Goal: Task Accomplishment & Management: Manage account settings

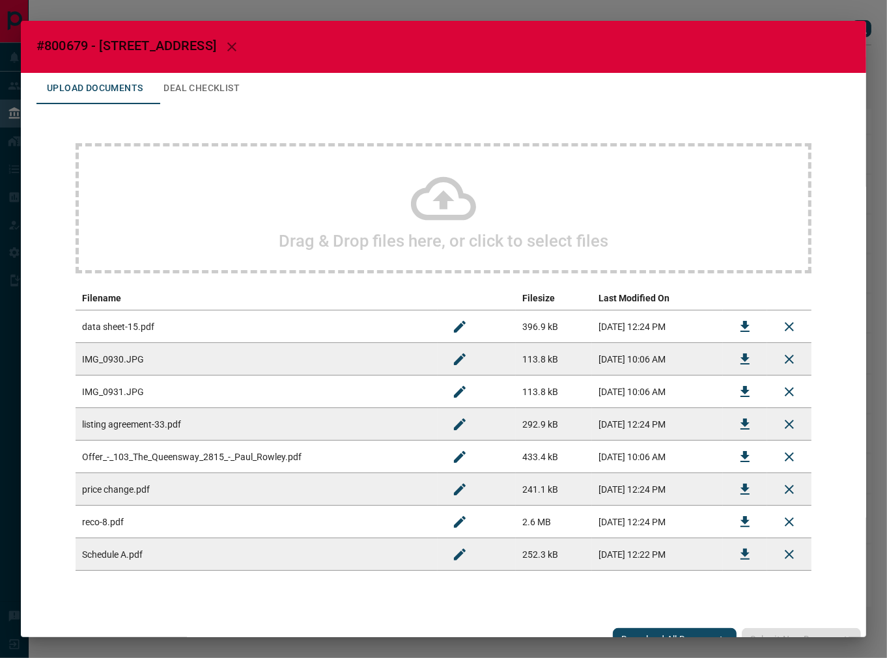
click at [61, 41] on span "#800679 - [STREET_ADDRESS]" at bounding box center [126, 46] width 180 height 16
copy span "800679"
click at [737, 456] on icon "Download" at bounding box center [745, 457] width 16 height 16
click at [737, 431] on icon "Download" at bounding box center [745, 425] width 16 height 16
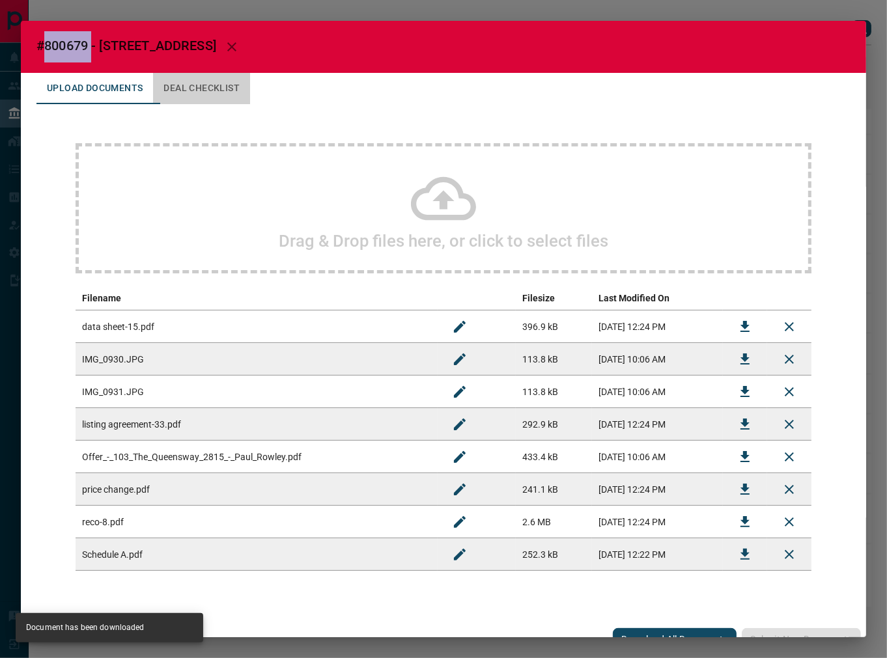
click at [211, 90] on button "Deal Checklist" at bounding box center [201, 88] width 97 height 31
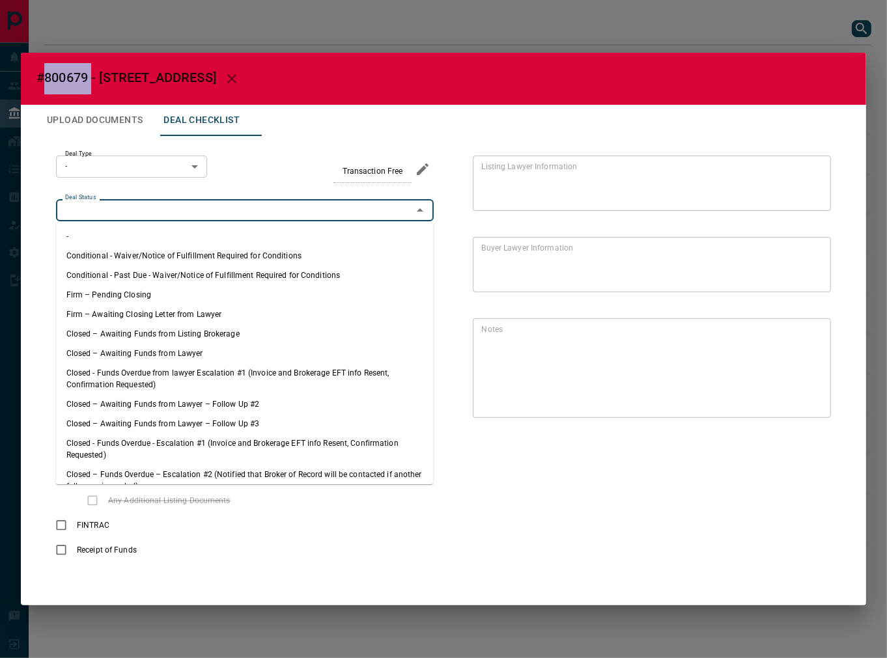
click at [118, 213] on input "Deal Status" at bounding box center [234, 210] width 348 height 14
click at [126, 293] on li "Firm – Pending Closing" at bounding box center [245, 295] width 378 height 20
type input "**********"
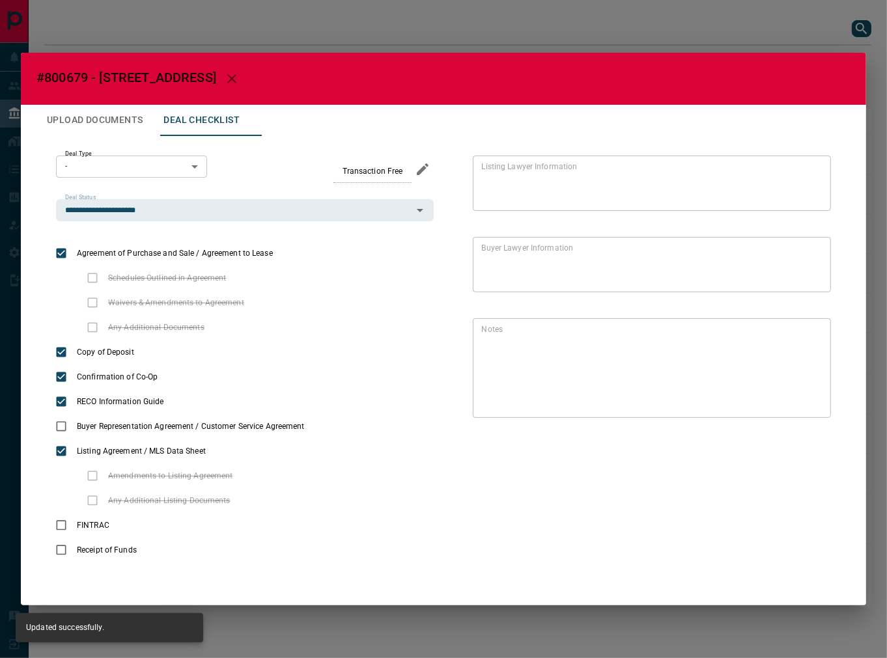
click at [117, 113] on button "Upload Documents" at bounding box center [94, 120] width 117 height 31
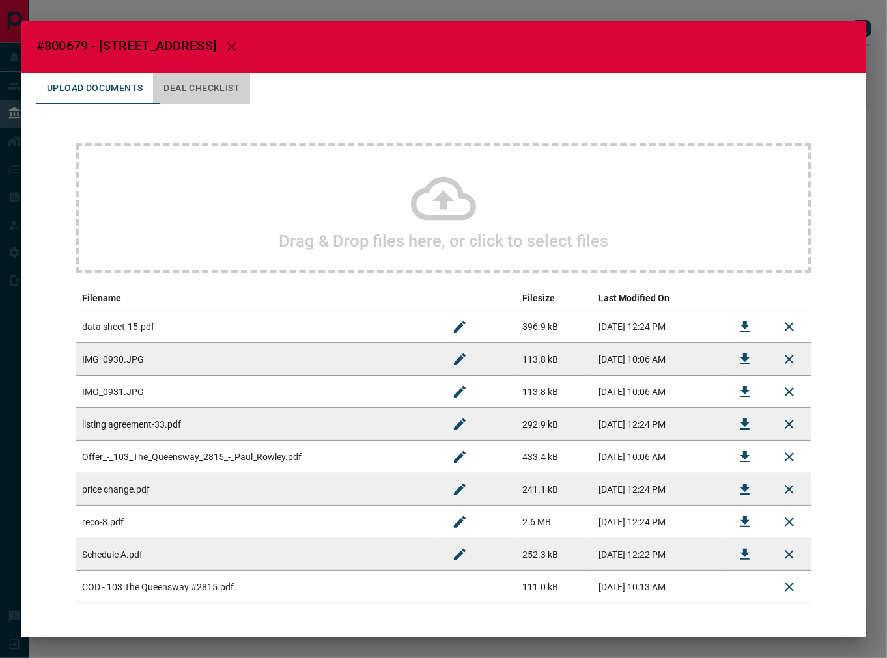
click at [218, 85] on button "Deal Checklist" at bounding box center [201, 88] width 97 height 31
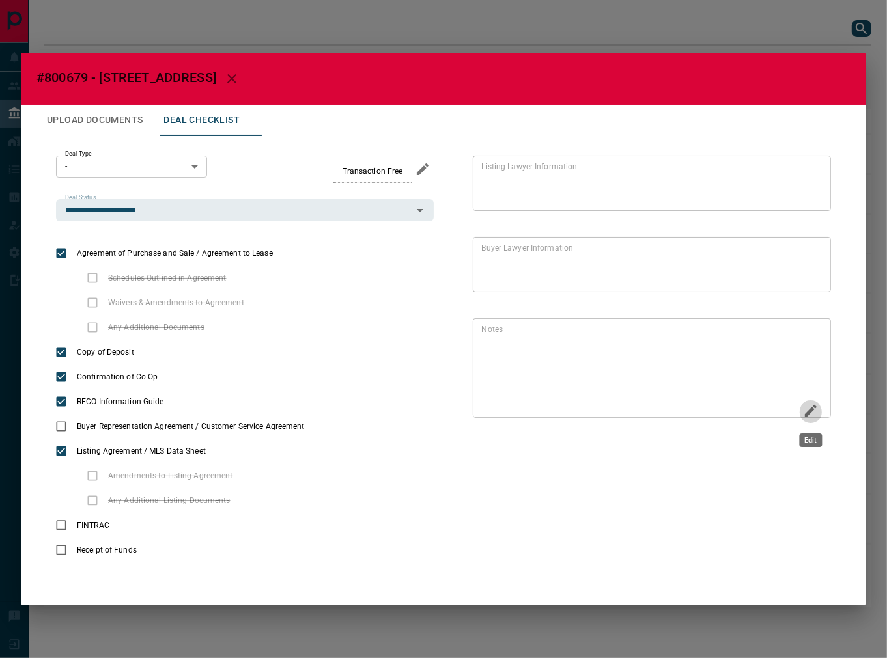
click at [812, 412] on icon "Edit" at bounding box center [811, 411] width 16 height 16
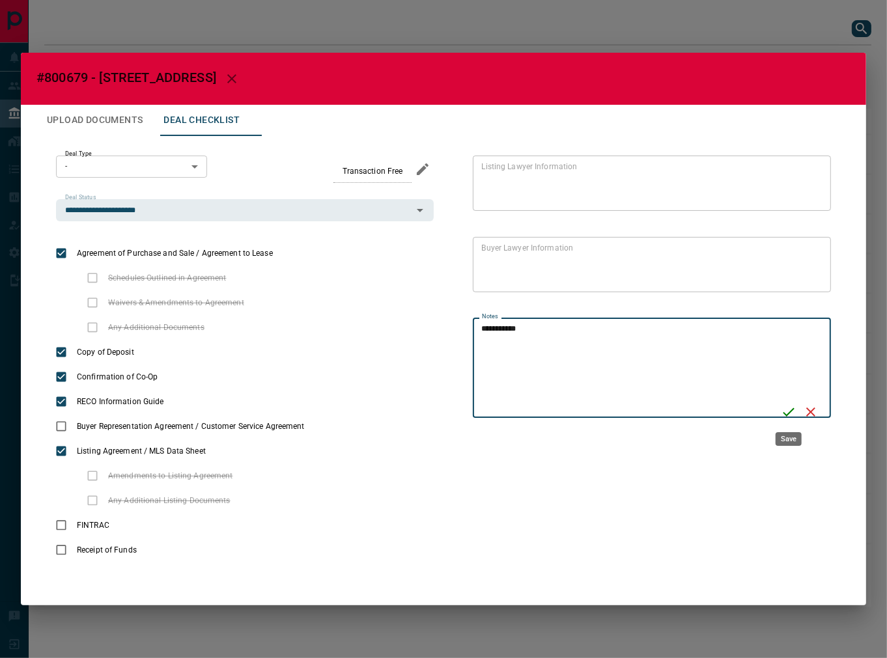
type textarea "**********"
click at [781, 411] on icon "Save" at bounding box center [788, 412] width 16 height 16
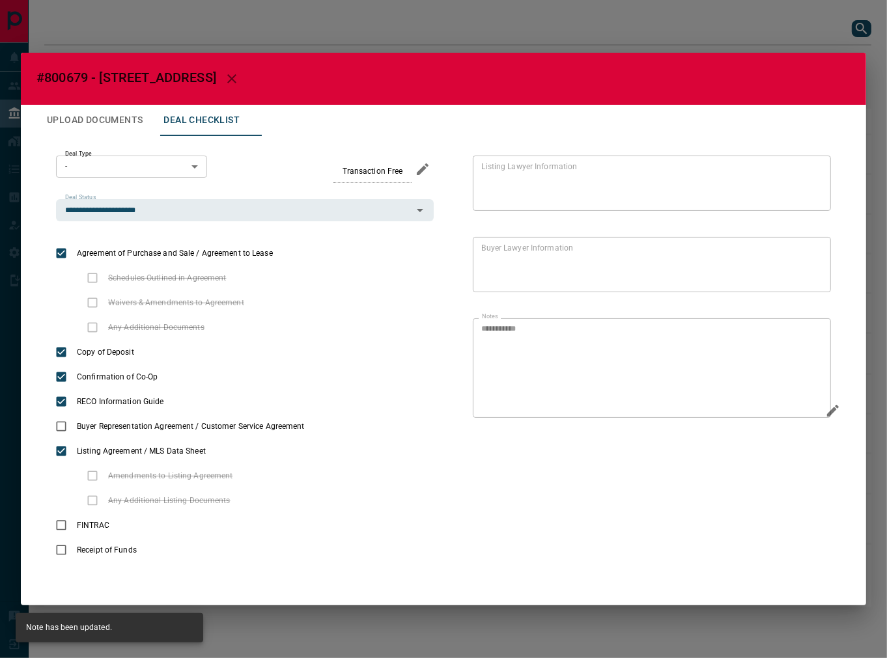
click at [126, 127] on button "Upload Documents" at bounding box center [94, 120] width 117 height 31
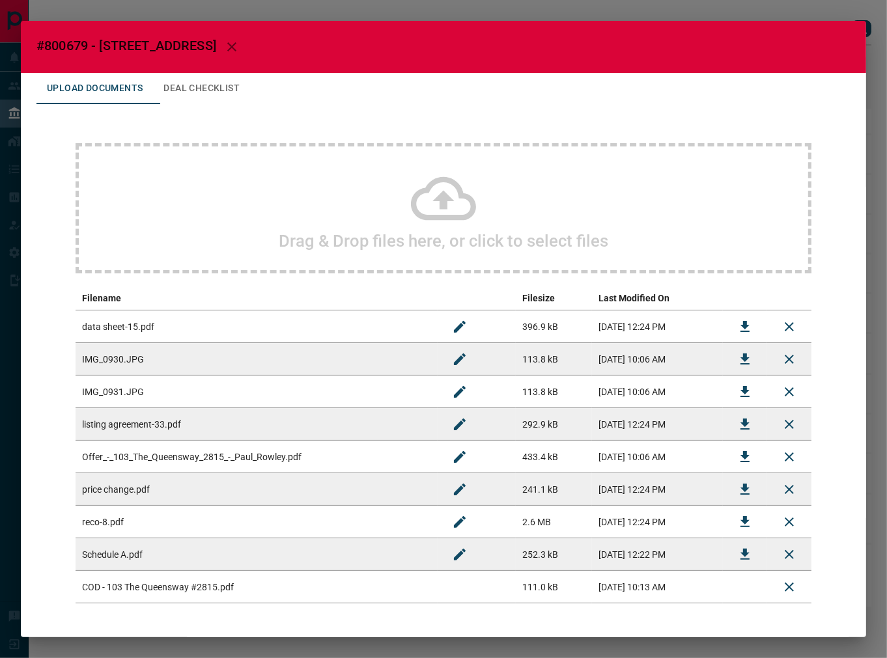
click at [255, 215] on div "Drag & Drop files here, or click to select files" at bounding box center [444, 208] width 736 height 130
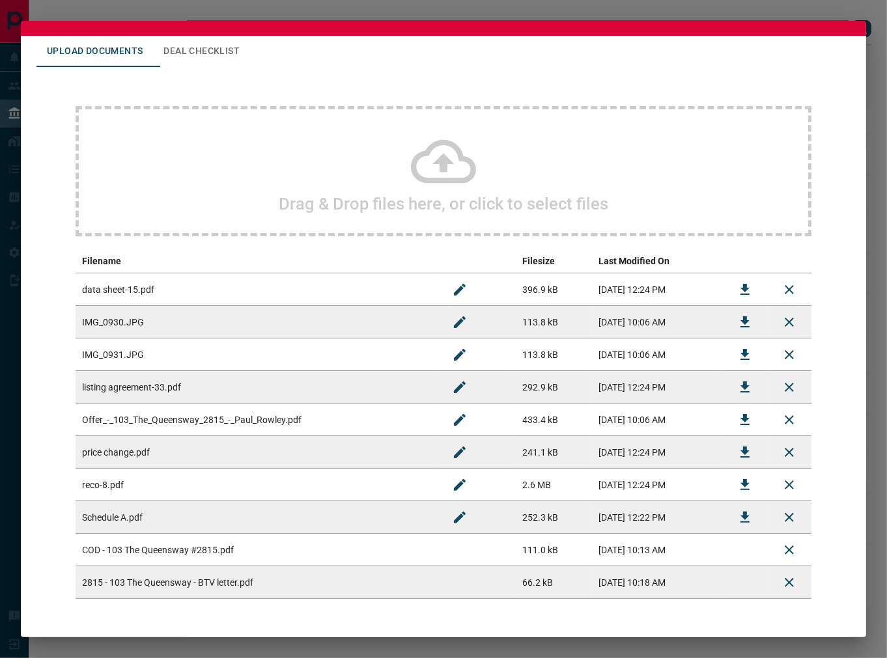
scroll to position [83, 0]
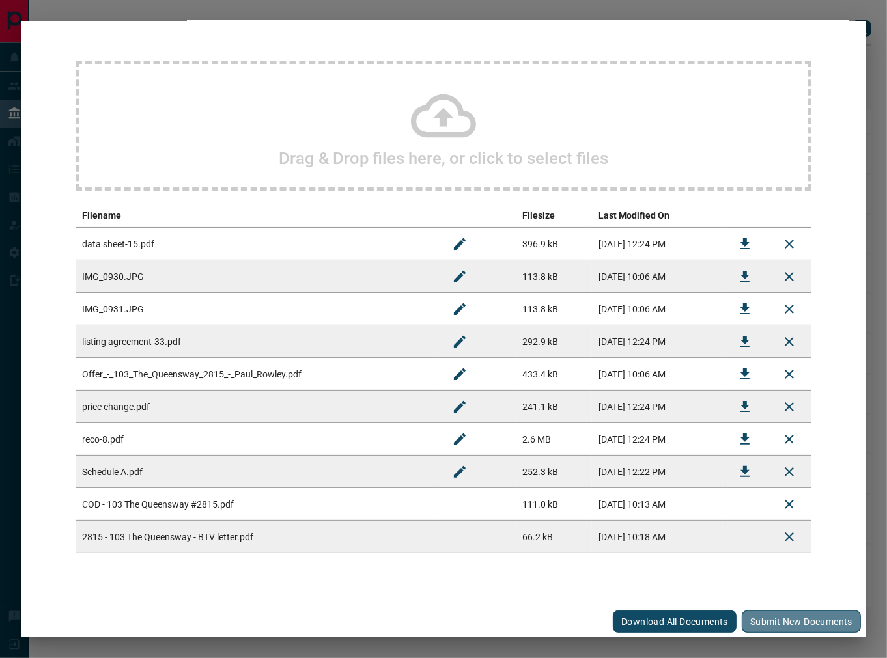
click at [775, 611] on button "Submit new documents" at bounding box center [800, 622] width 119 height 22
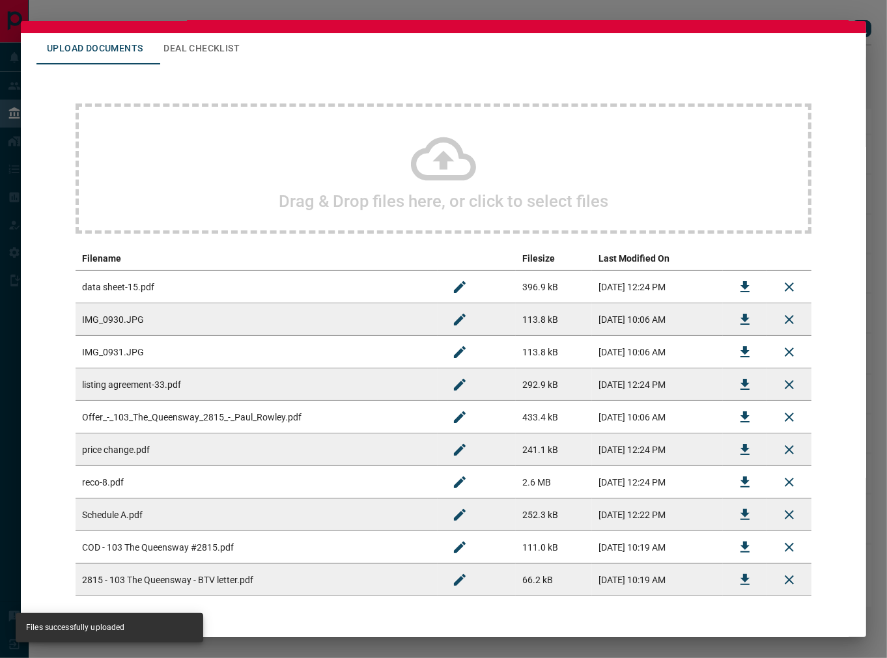
scroll to position [0, 0]
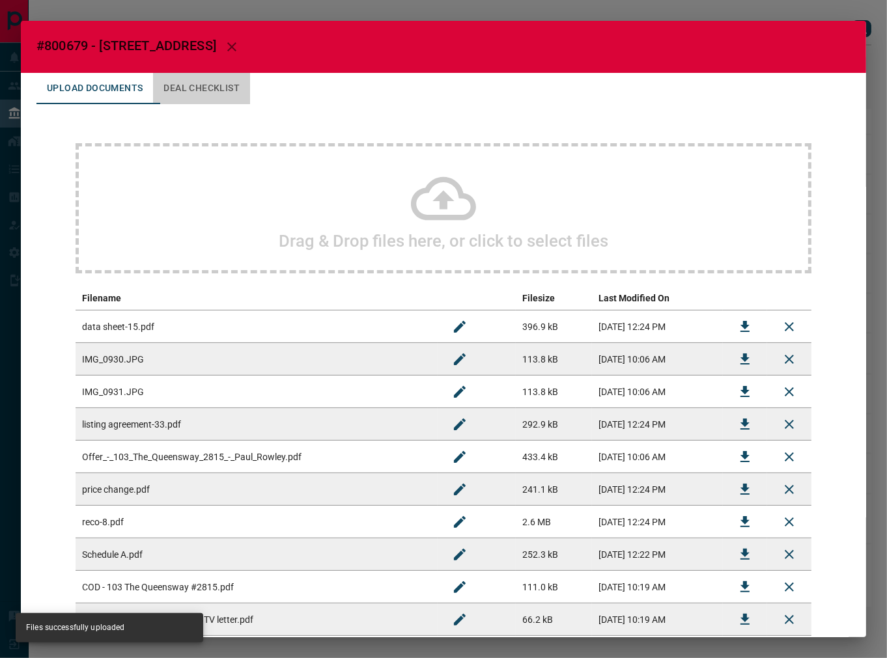
click at [191, 89] on button "Deal Checklist" at bounding box center [201, 88] width 97 height 31
